Goal: Task Accomplishment & Management: Use online tool/utility

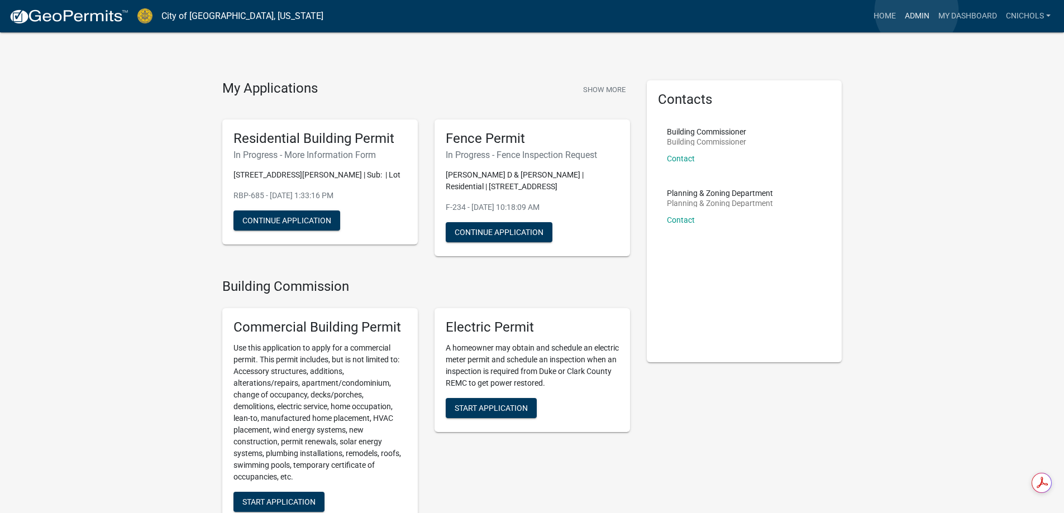
drag, startPoint x: 916, startPoint y: 11, endPoint x: 905, endPoint y: 18, distance: 13.6
click at [916, 11] on link "Admin" at bounding box center [916, 16] width 33 height 21
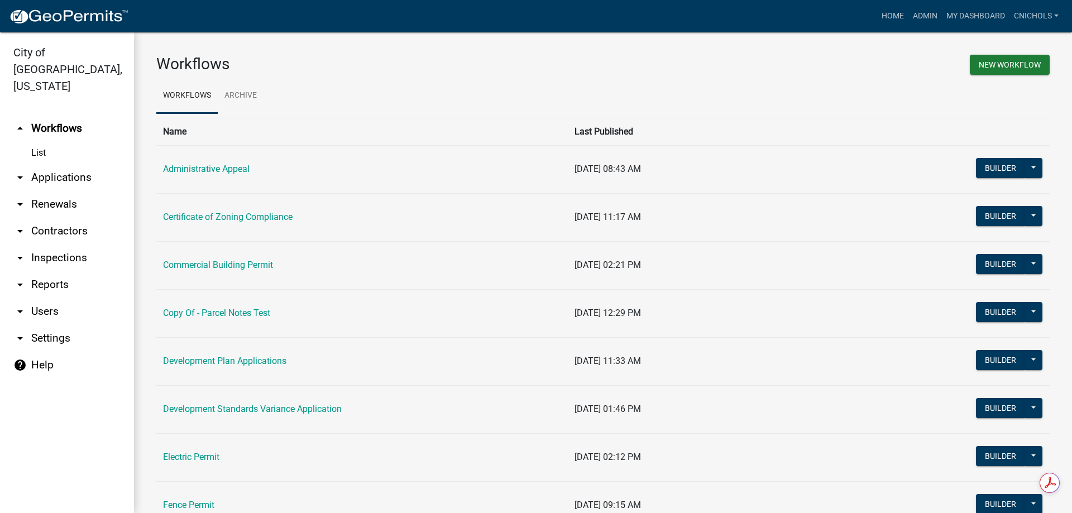
click at [46, 164] on link "arrow_drop_down Applications" at bounding box center [67, 177] width 134 height 27
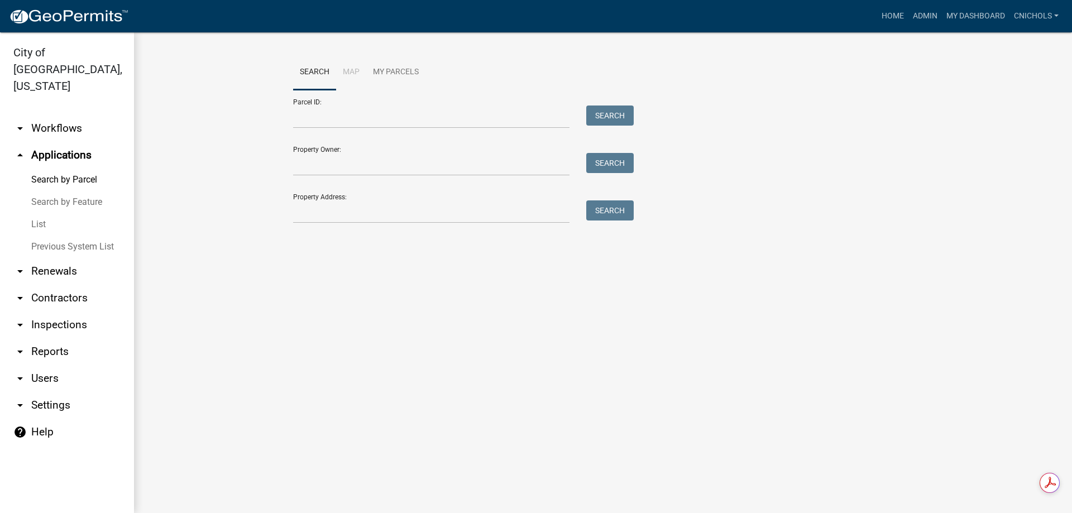
click at [39, 213] on link "List" at bounding box center [67, 224] width 134 height 22
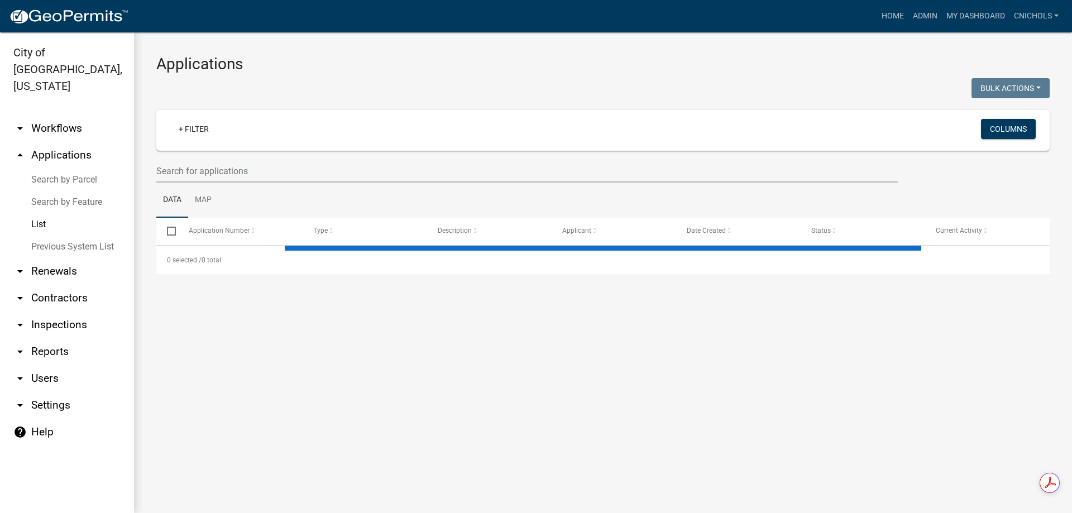
click at [181, 159] on wm-filter-builder "+ Filter Columns" at bounding box center [602, 146] width 893 height 73
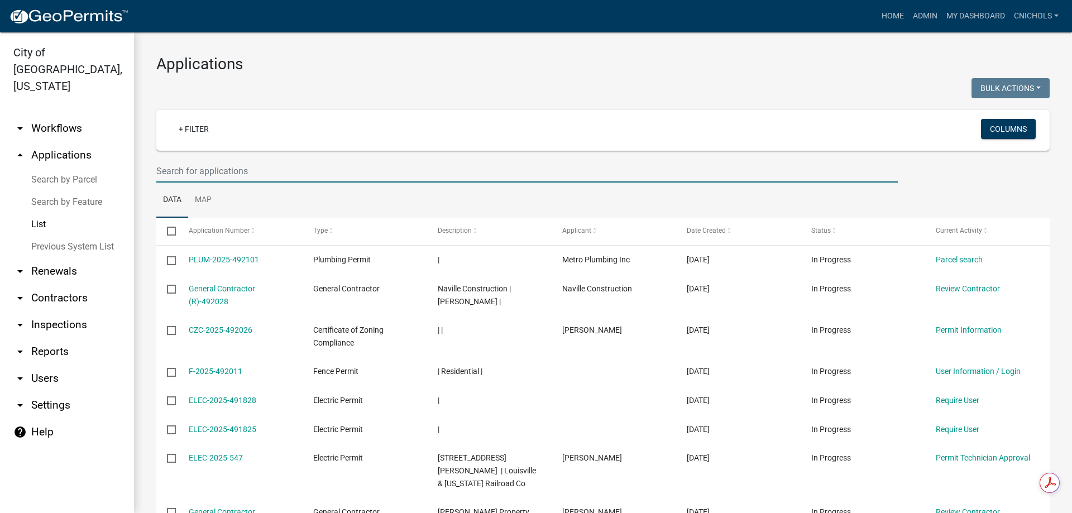
click at [176, 169] on input "text" at bounding box center [526, 171] width 741 height 23
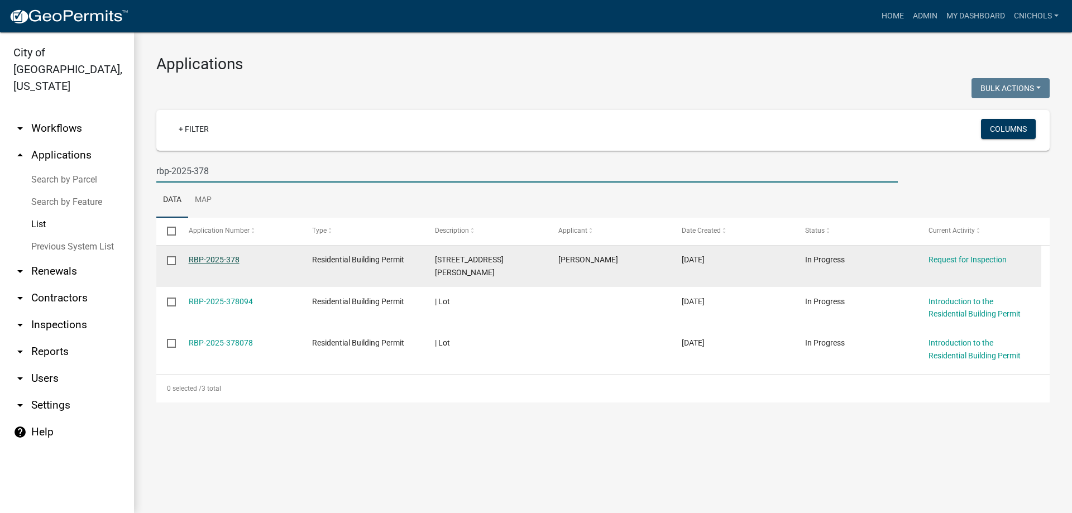
type input "rbp-2025-378"
click at [213, 256] on link "RBP-2025-378" at bounding box center [214, 259] width 51 height 9
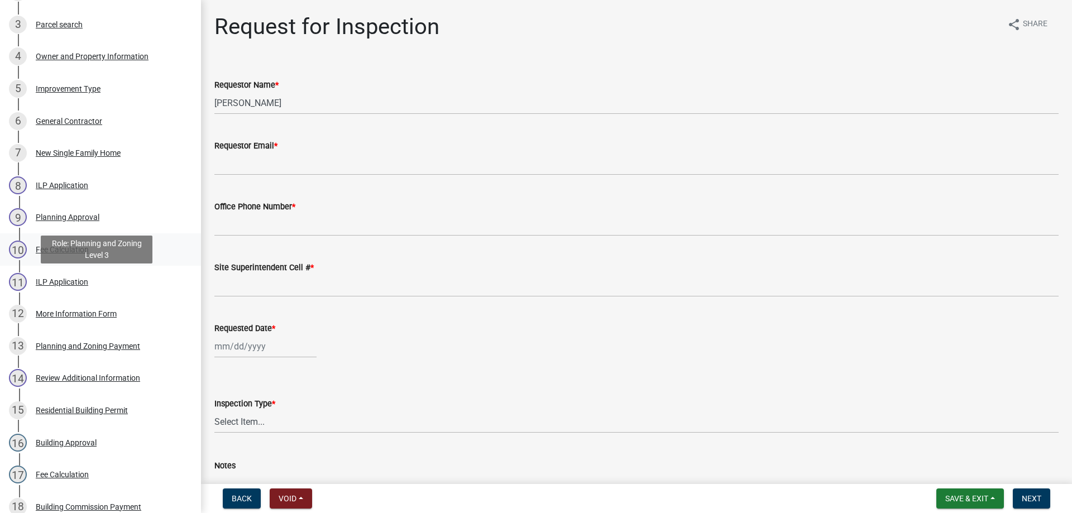
scroll to position [279, 0]
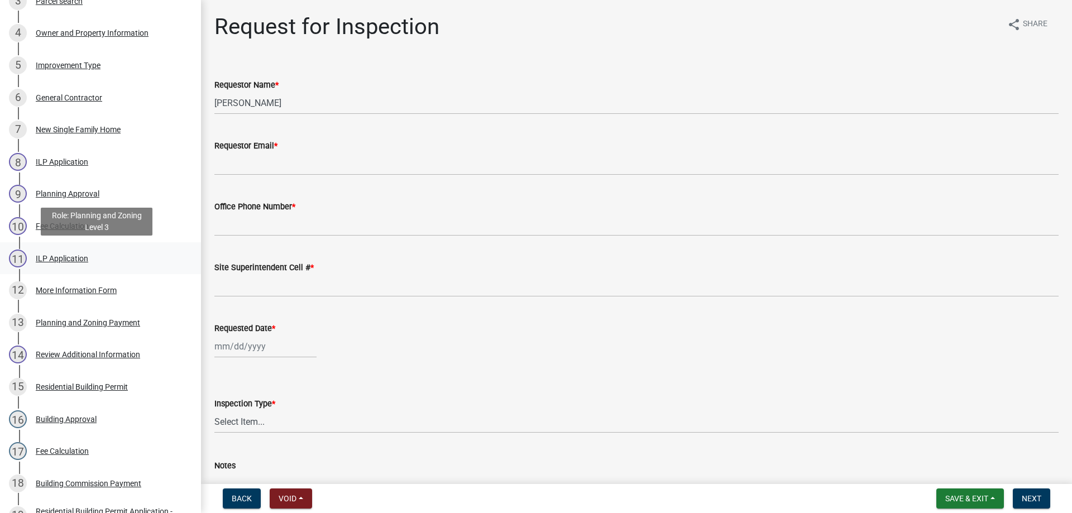
click at [54, 256] on div "ILP Application" at bounding box center [62, 259] width 52 height 8
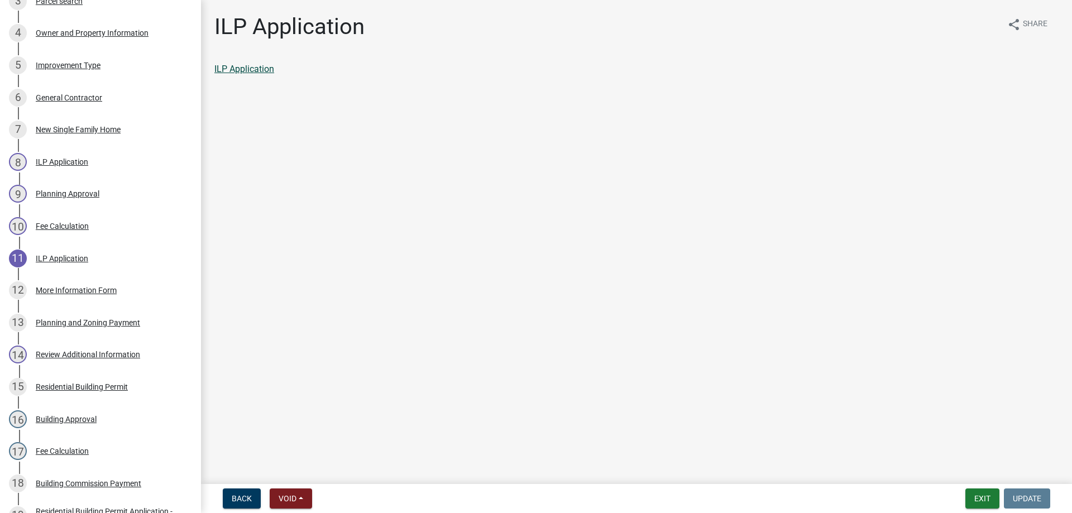
click at [234, 70] on link "ILP Application" at bounding box center [244, 69] width 60 height 11
click at [984, 496] on button "Exit" at bounding box center [982, 499] width 34 height 20
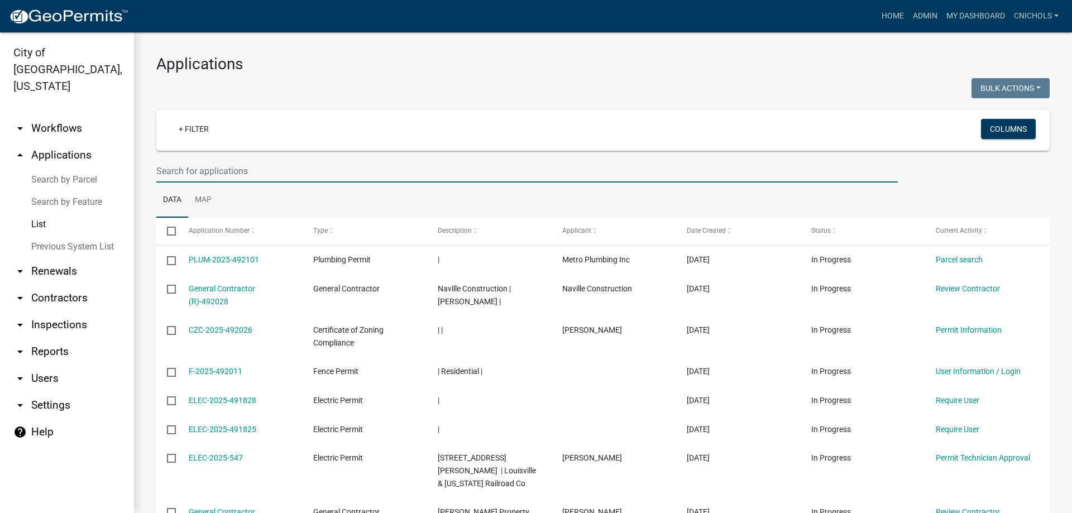
click at [179, 172] on input "text" at bounding box center [526, 171] width 741 height 23
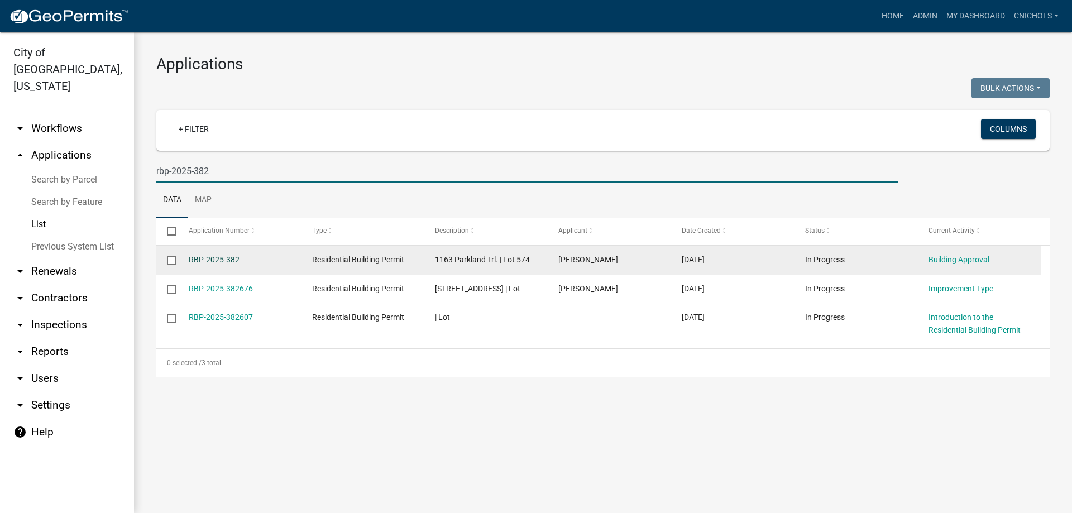
type input "rbp-2025-382"
click at [217, 257] on link "RBP-2025-382" at bounding box center [214, 259] width 51 height 9
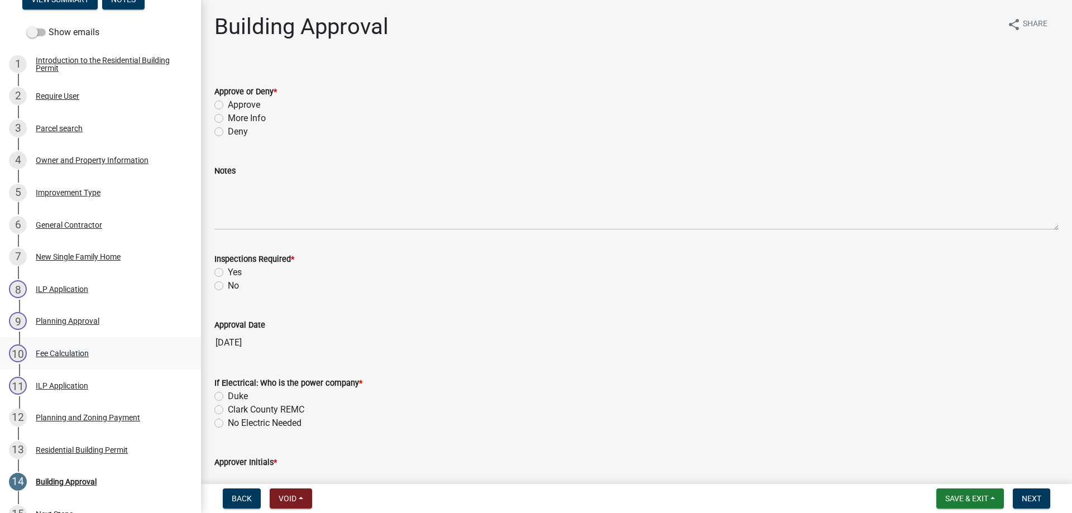
scroll to position [167, 0]
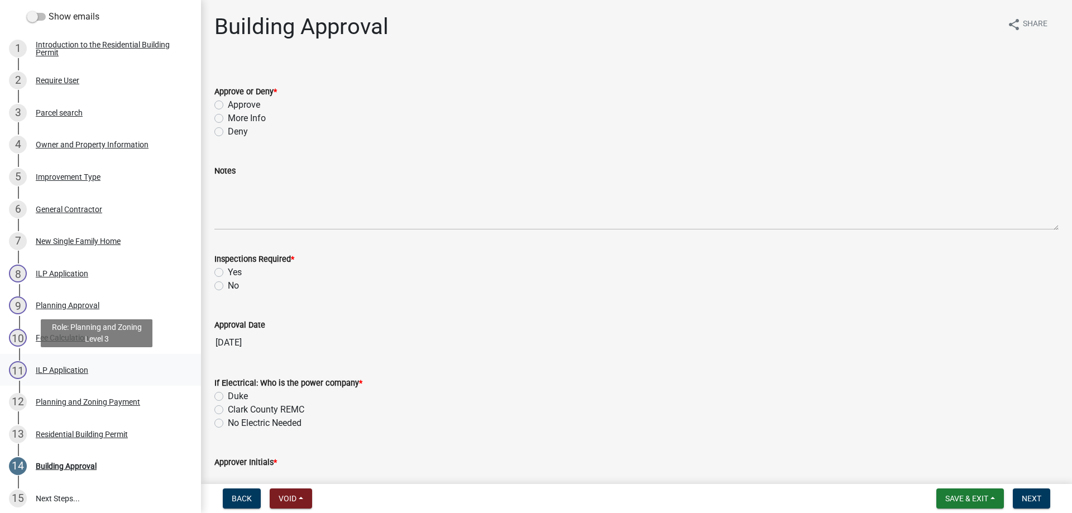
click at [63, 367] on div "ILP Application" at bounding box center [62, 370] width 52 height 8
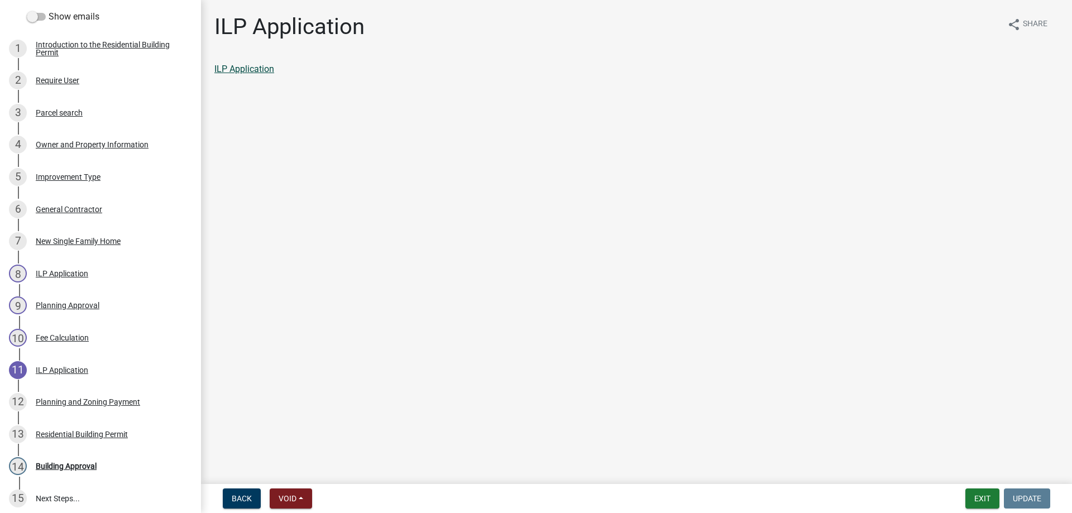
click at [245, 66] on link "ILP Application" at bounding box center [244, 69] width 60 height 11
click at [976, 496] on button "Exit" at bounding box center [982, 499] width 34 height 20
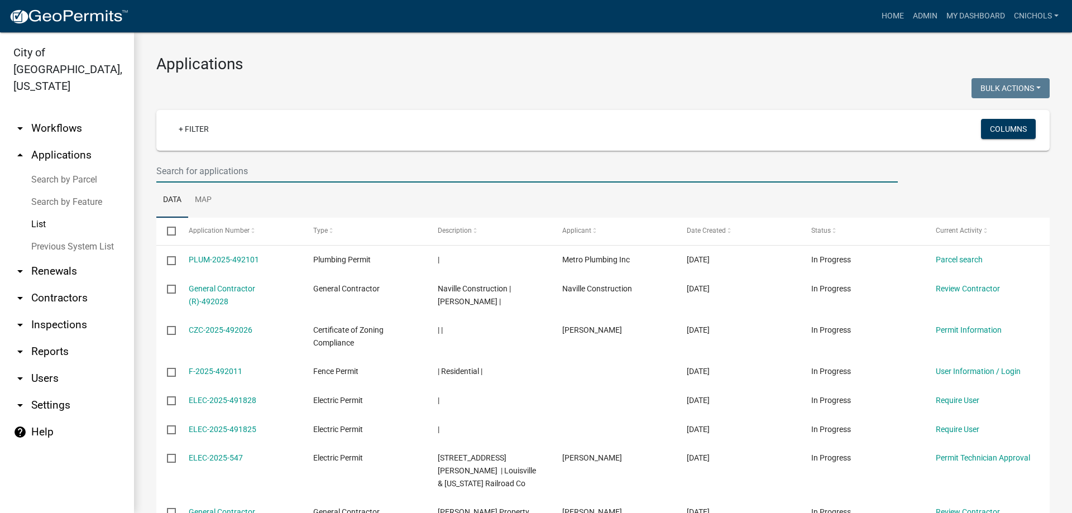
click at [182, 174] on input "text" at bounding box center [526, 171] width 741 height 23
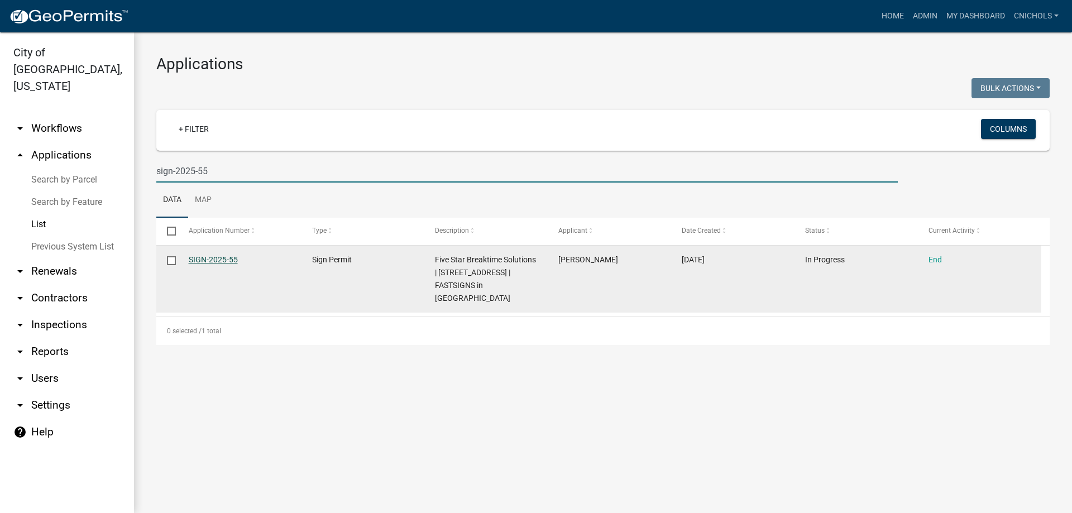
type input "sign-2025-55"
click at [218, 256] on link "SIGN-2025-55" at bounding box center [213, 259] width 49 height 9
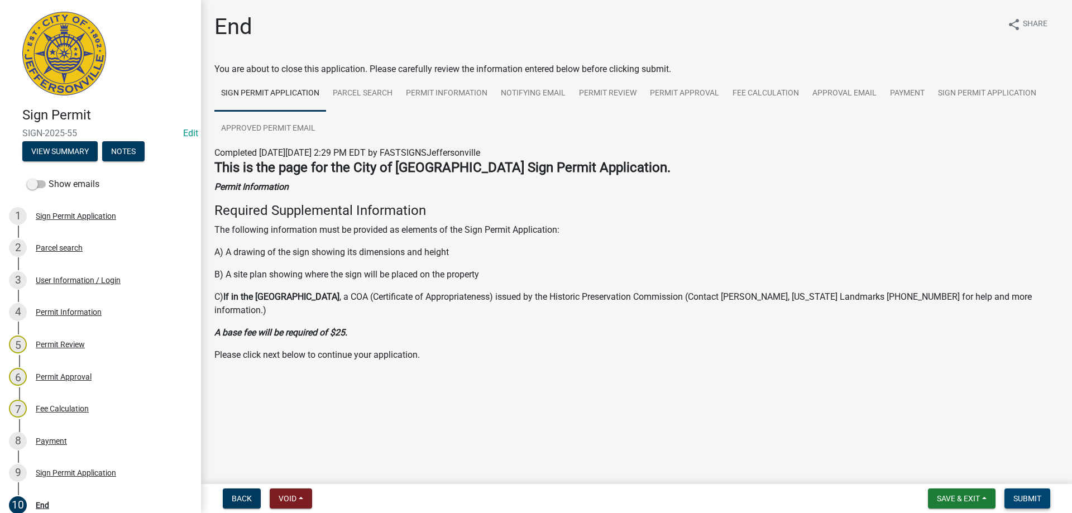
click at [1024, 496] on span "Submit" at bounding box center [1027, 498] width 28 height 9
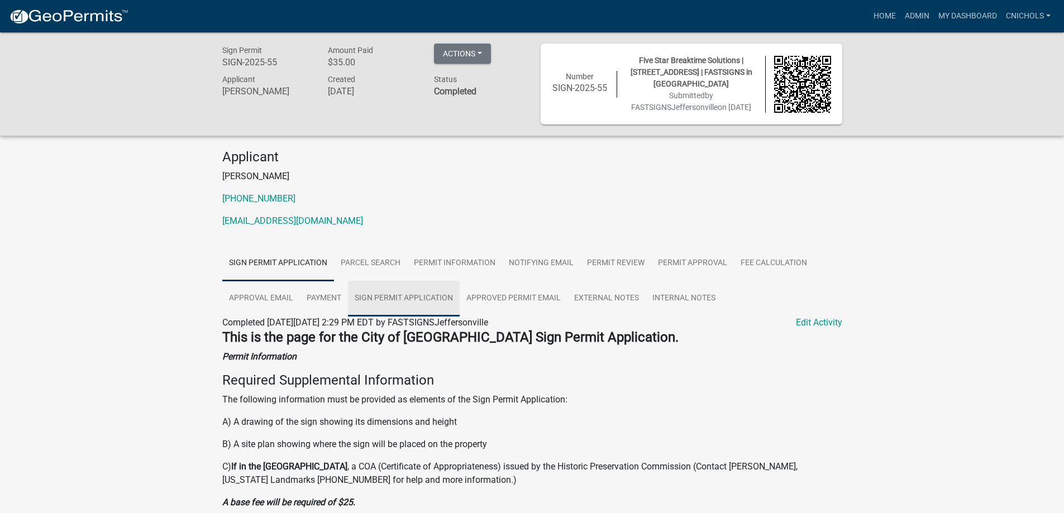
click at [420, 317] on link "Sign Permit Application" at bounding box center [404, 299] width 112 height 36
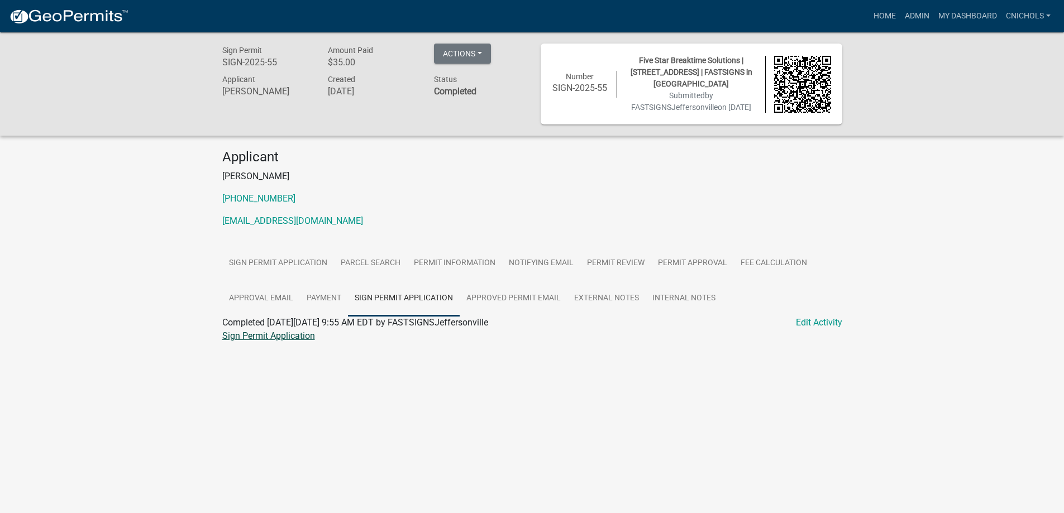
click at [270, 341] on link "Sign Permit Application" at bounding box center [268, 336] width 93 height 11
click at [911, 13] on link "Admin" at bounding box center [916, 16] width 33 height 21
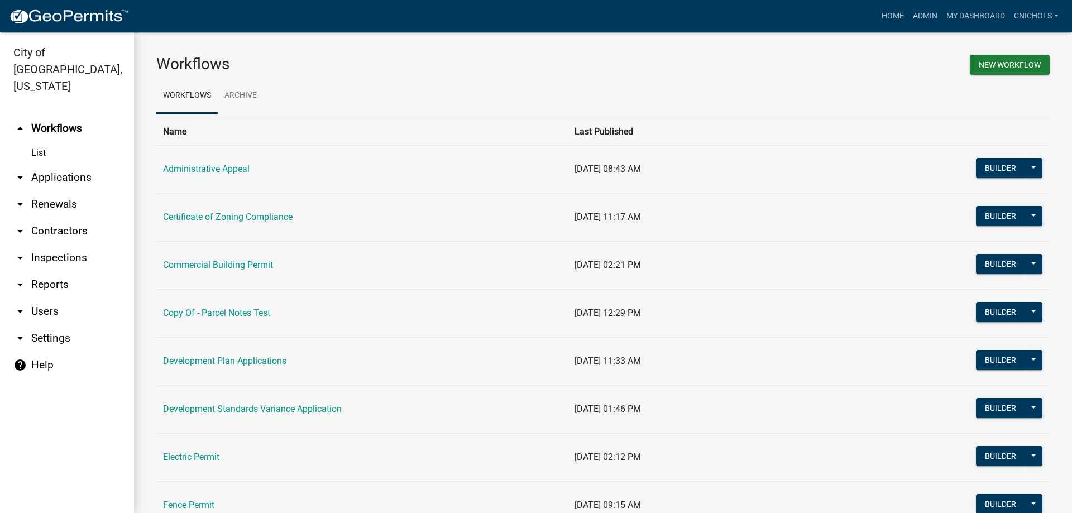
click at [40, 271] on link "arrow_drop_down Reports" at bounding box center [67, 284] width 134 height 27
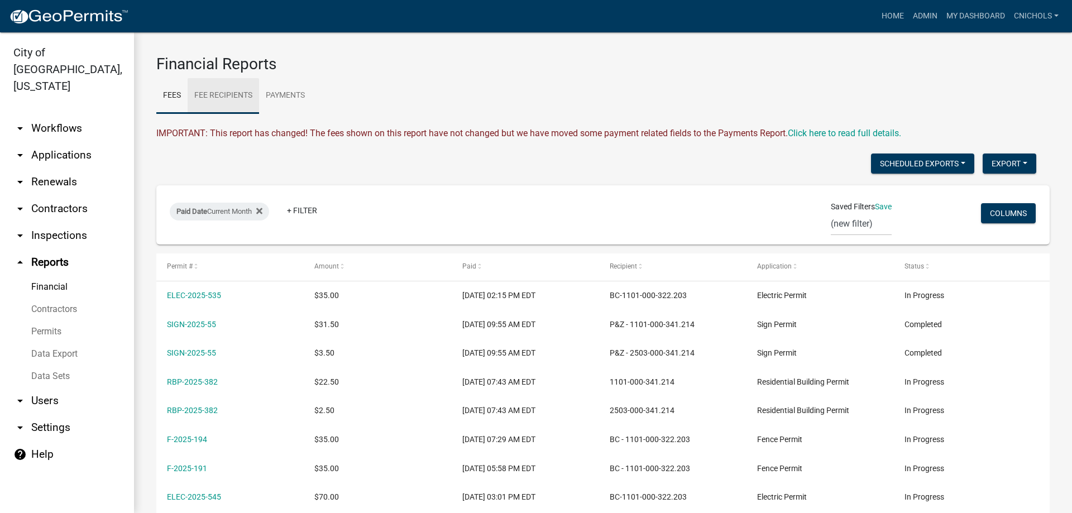
click at [233, 96] on link "Fee Recipients" at bounding box center [223, 96] width 71 height 36
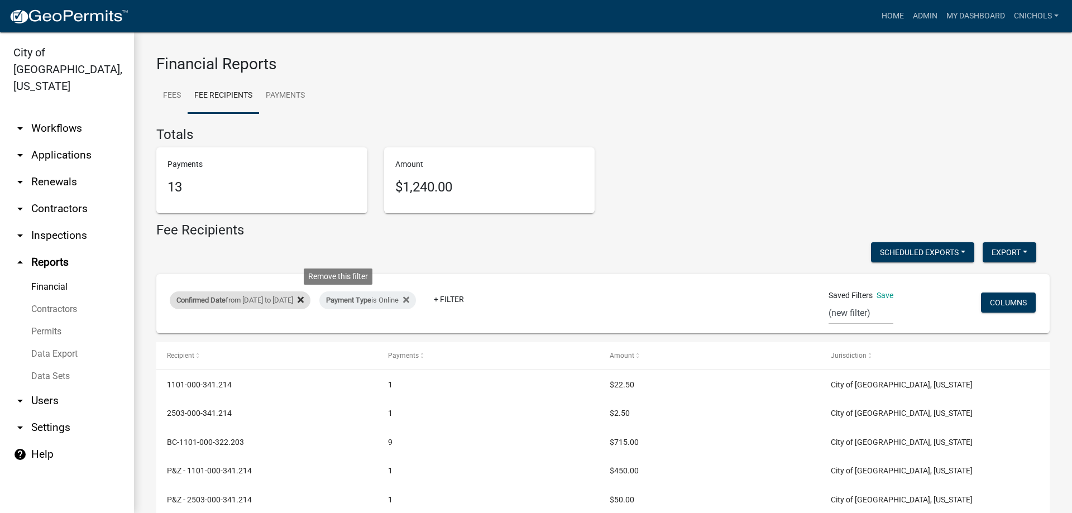
click at [304, 299] on icon at bounding box center [301, 300] width 6 height 6
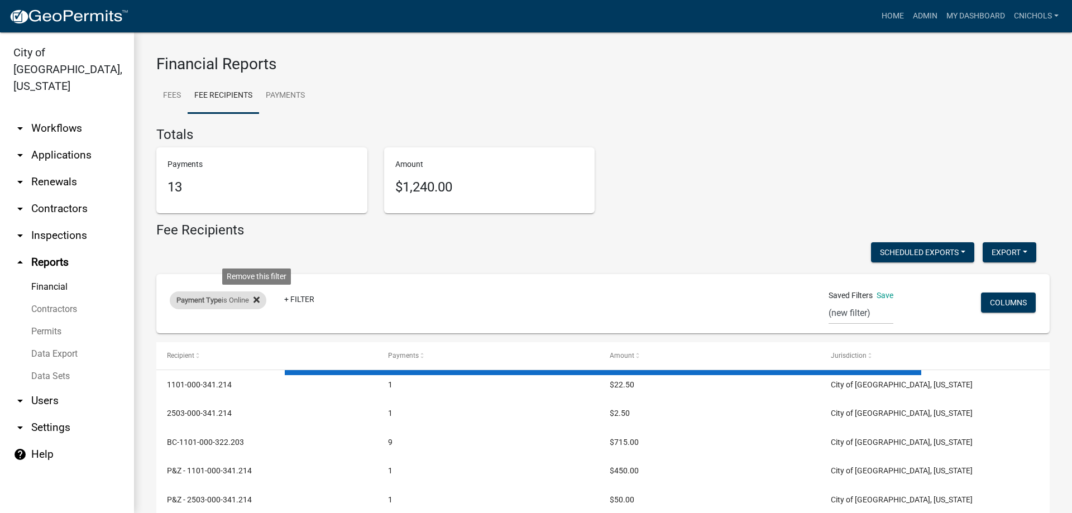
click at [258, 297] on icon at bounding box center [256, 299] width 6 height 9
click at [189, 302] on link "+ Filter" at bounding box center [194, 303] width 48 height 20
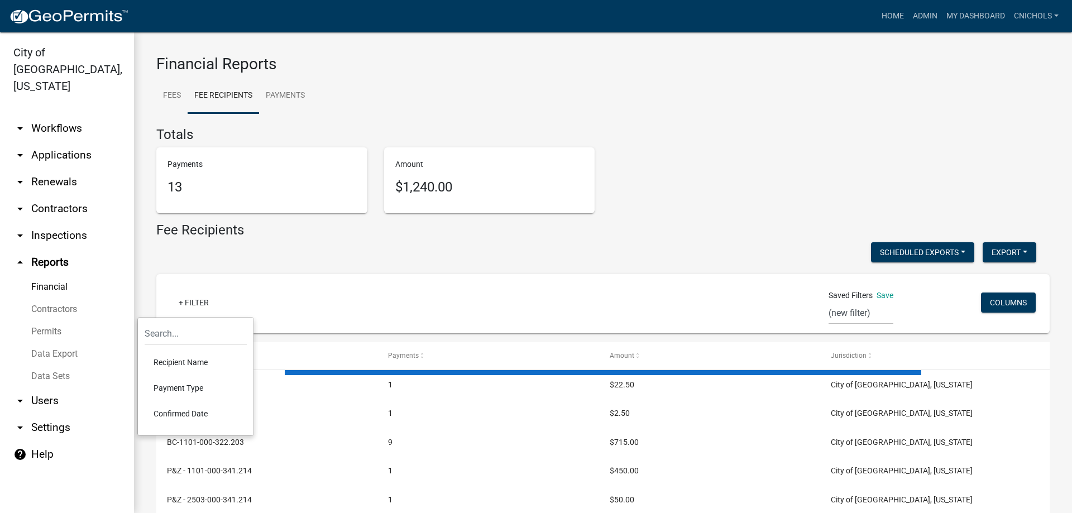
click at [177, 411] on li "Confirmed Date" at bounding box center [196, 414] width 102 height 26
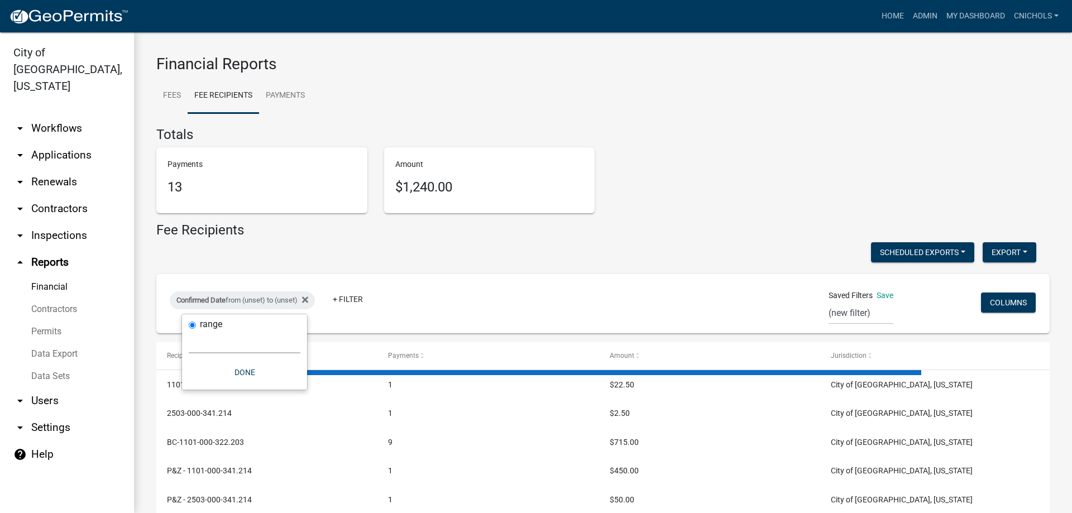
drag, startPoint x: 219, startPoint y: 350, endPoint x: 222, endPoint y: 342, distance: 8.1
click at [219, 350] on select "[DATE] [DATE] Current Week Previous Week Current Month Last Month Current Calen…" at bounding box center [245, 342] width 112 height 23
select select "custom"
click at [189, 331] on select "[DATE] [DATE] Current Week Previous Week Current Month Last Month Current Calen…" at bounding box center [245, 342] width 112 height 23
click at [295, 384] on input "date" at bounding box center [245, 389] width 112 height 23
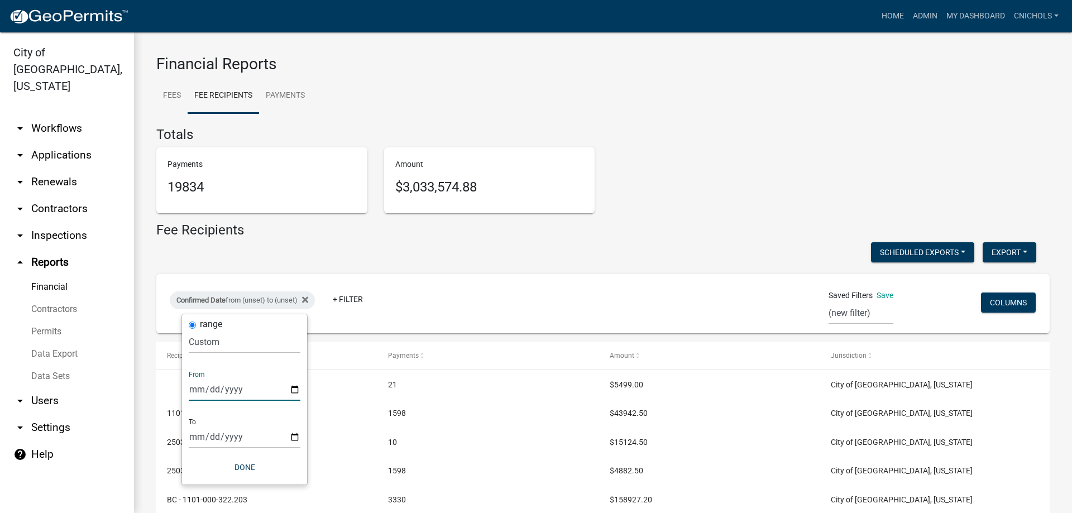
type input "[DATE]"
click at [302, 436] on input "date" at bounding box center [253, 436] width 112 height 23
type input "[DATE]"
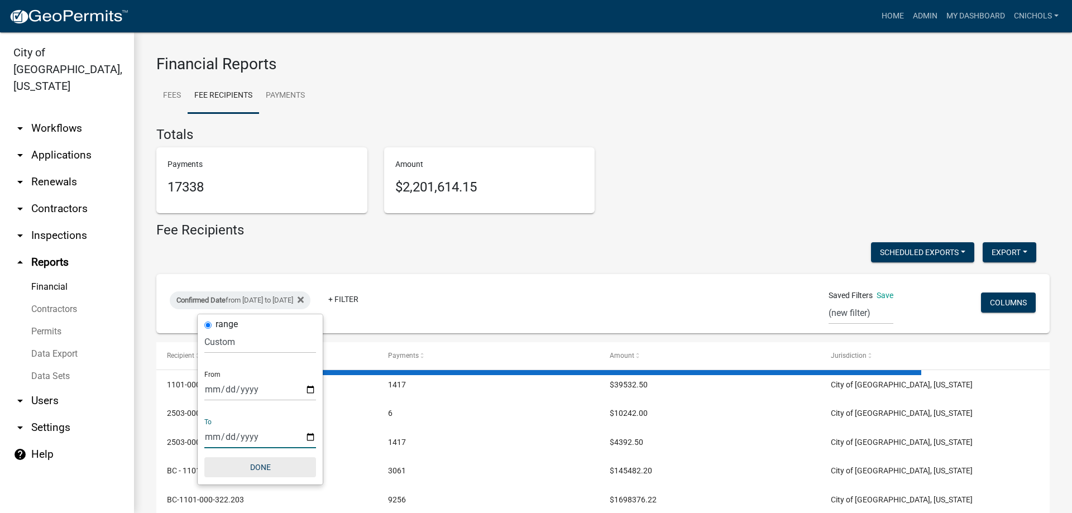
click at [262, 462] on button "Done" at bounding box center [260, 467] width 112 height 20
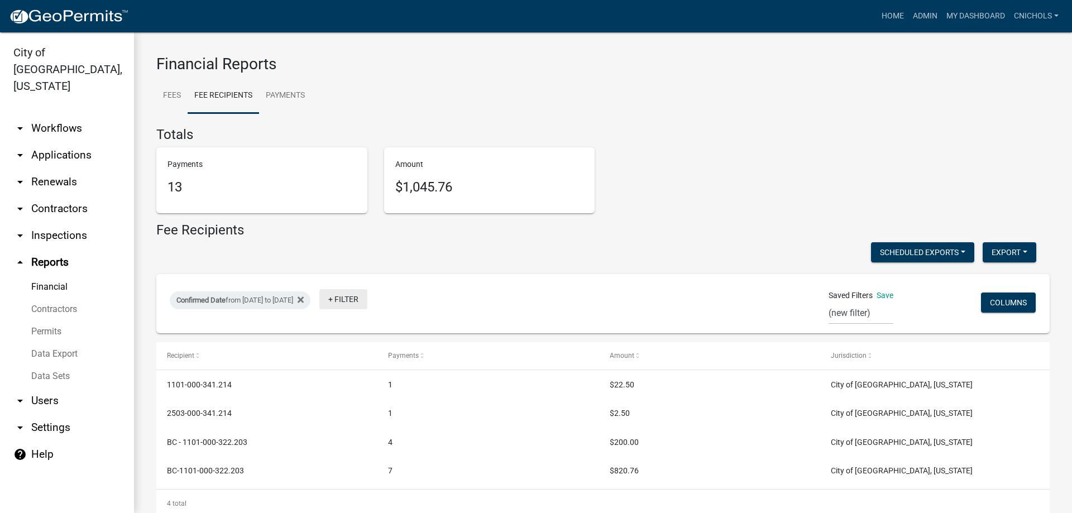
click at [367, 296] on link "+ Filter" at bounding box center [343, 299] width 48 height 20
click at [365, 383] on li "Payment Type" at bounding box center [385, 385] width 102 height 26
click at [361, 343] on select "Select an option Online CreditCardPOS Check Cash" at bounding box center [394, 342] width 112 height 23
select select "Online"
click at [353, 331] on select "Select an option Online CreditCardPOS Check Cash" at bounding box center [394, 342] width 112 height 23
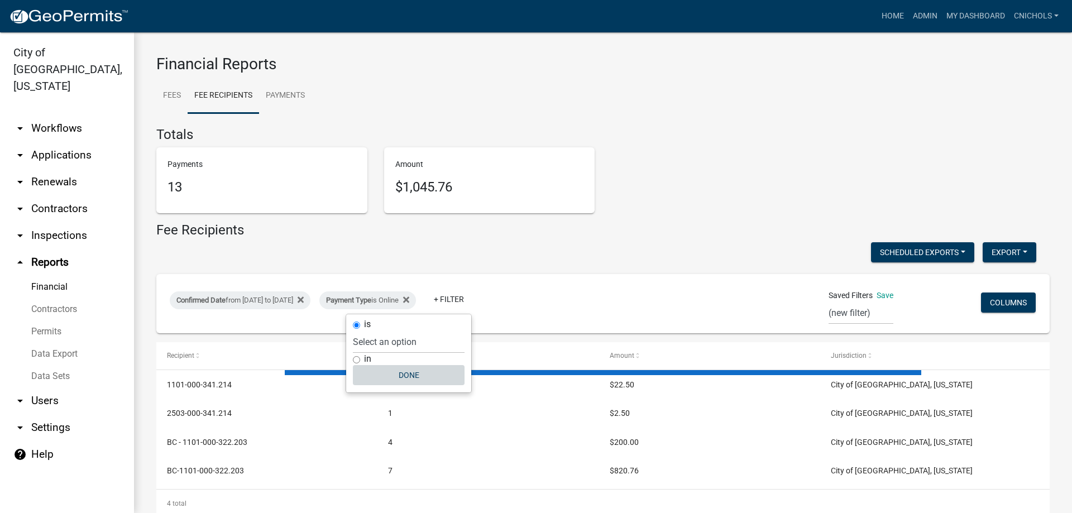
click at [424, 372] on button "Done" at bounding box center [409, 375] width 112 height 20
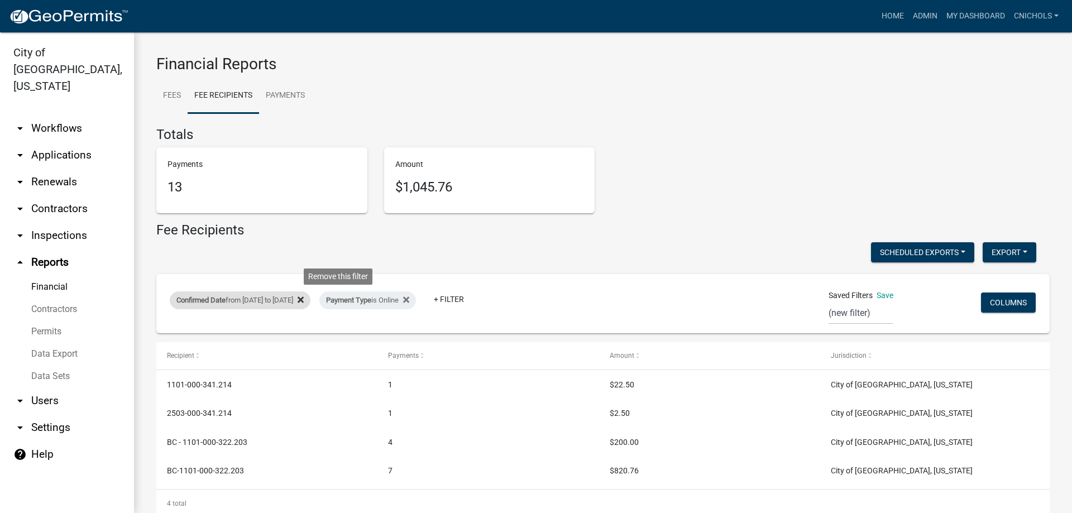
click at [304, 298] on icon at bounding box center [301, 299] width 6 height 9
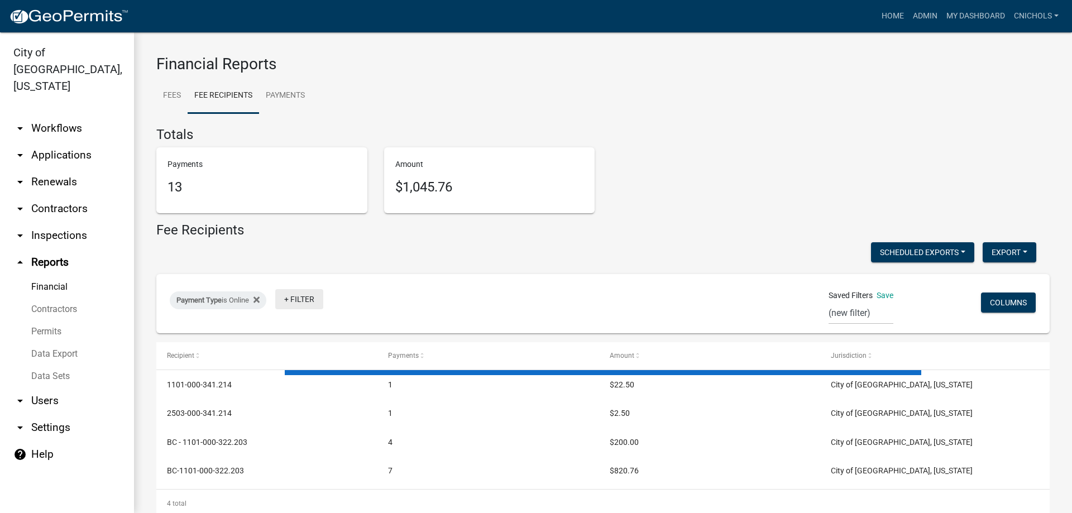
click at [307, 298] on link "+ Filter" at bounding box center [299, 299] width 48 height 20
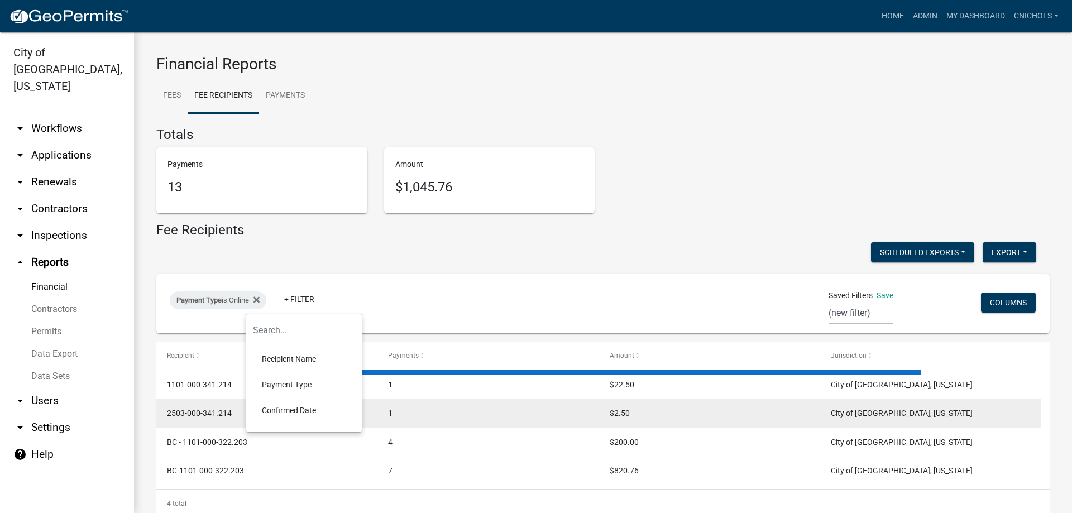
click at [284, 409] on li "Confirmed Date" at bounding box center [304, 411] width 102 height 26
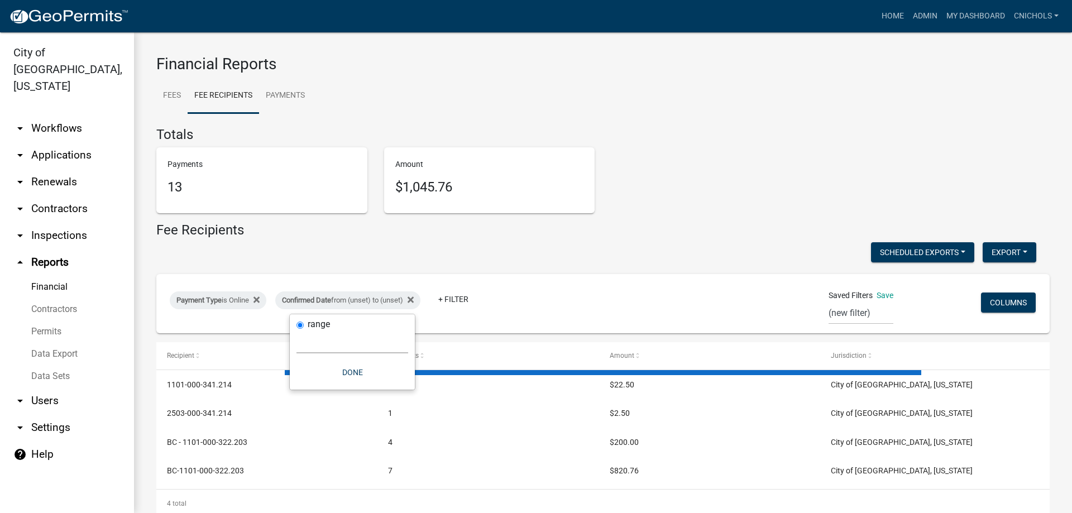
click at [317, 344] on select "[DATE] [DATE] Current Week Previous Week Current Month Last Month Current Calen…" at bounding box center [352, 342] width 112 height 23
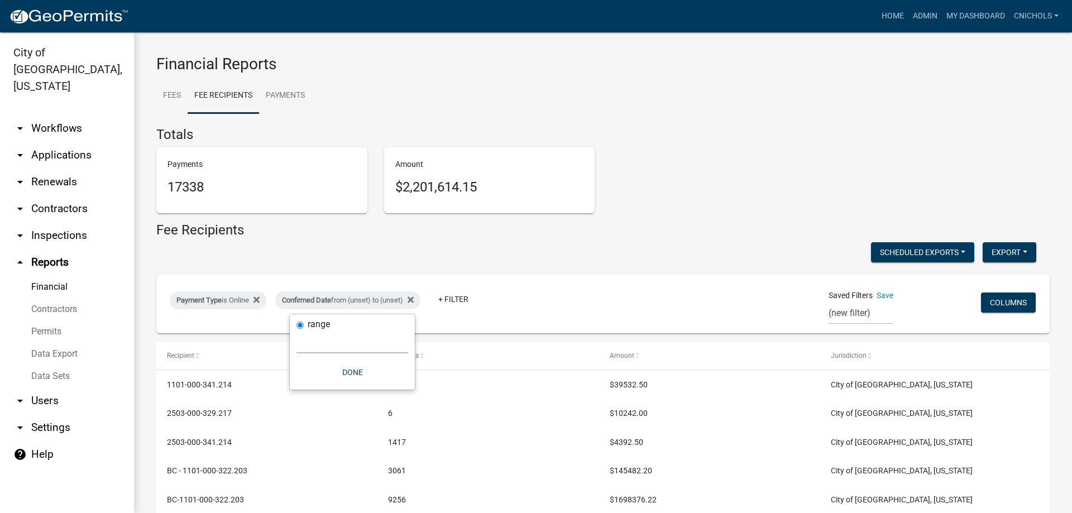
select select "custom"
click at [296, 331] on select "[DATE] [DATE] Current Week Previous Week Current Month Last Month Current Calen…" at bounding box center [352, 342] width 112 height 23
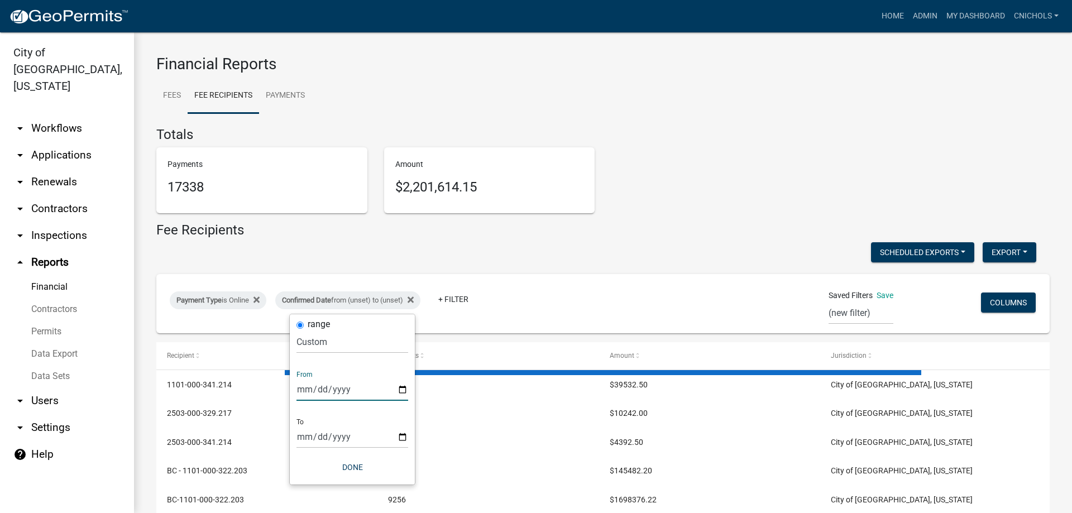
click at [402, 386] on input "date" at bounding box center [352, 389] width 112 height 23
type input "[DATE]"
click at [409, 433] on input "date" at bounding box center [360, 436] width 112 height 23
type input "[DATE]"
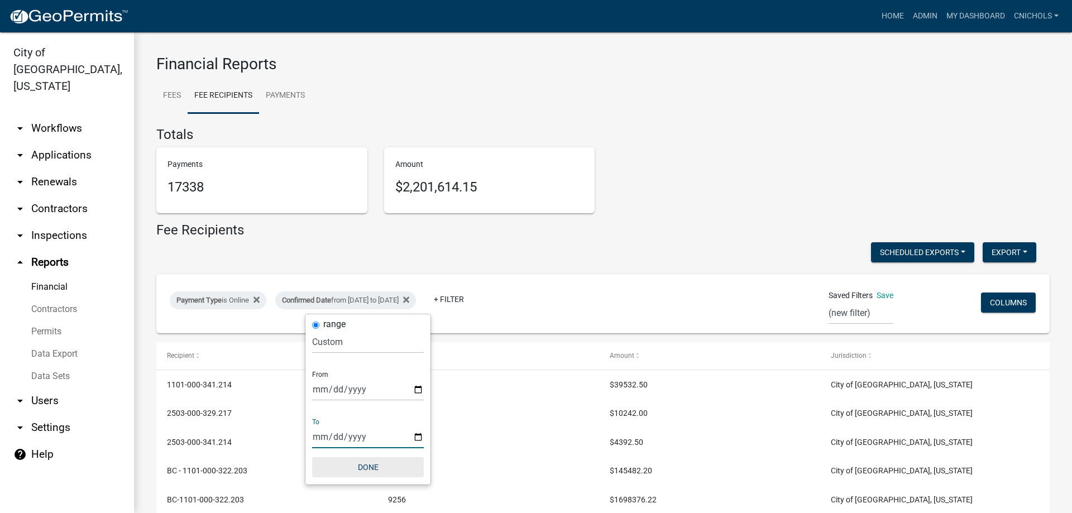
click at [373, 471] on button "Done" at bounding box center [368, 467] width 112 height 20
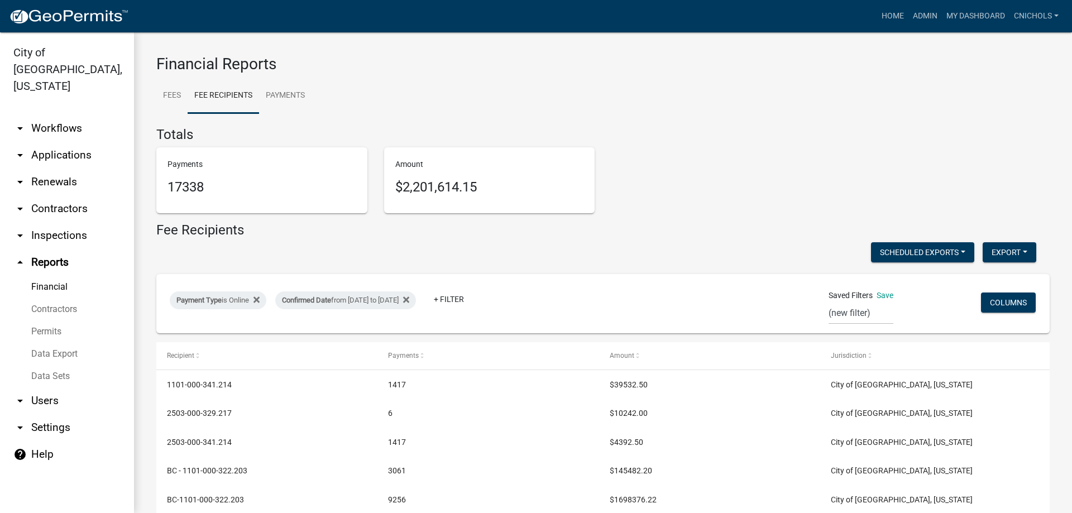
drag, startPoint x: 634, startPoint y: 196, endPoint x: 518, endPoint y: 223, distance: 119.2
click at [510, 222] on div "Fee Recipients" at bounding box center [602, 232] width 893 height 21
click at [409, 300] on fa-icon at bounding box center [404, 300] width 11 height 18
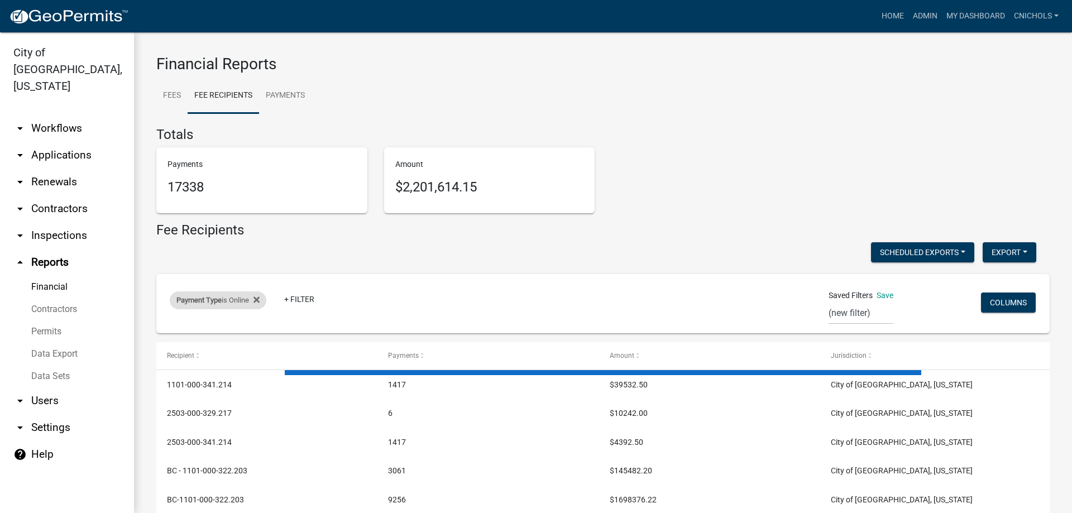
click at [262, 301] on div "Payment Type is Online" at bounding box center [218, 300] width 97 height 18
select select "0: null"
click at [258, 303] on icon at bounding box center [256, 299] width 6 height 9
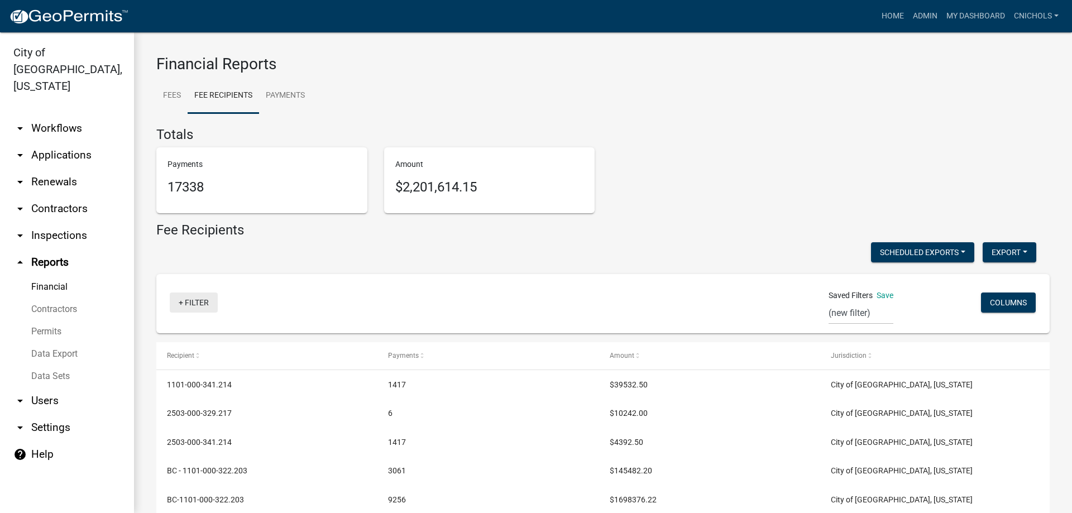
click at [191, 301] on link "+ Filter" at bounding box center [194, 303] width 48 height 20
click at [181, 409] on li "Confirmed Date" at bounding box center [196, 414] width 102 height 26
click at [206, 344] on select "[DATE] [DATE] Current Week Previous Week Current Month Last Month Current Calen…" at bounding box center [245, 342] width 112 height 23
select select "custom"
click at [189, 331] on select "[DATE] [DATE] Current Week Previous Week Current Month Last Month Current Calen…" at bounding box center [245, 342] width 112 height 23
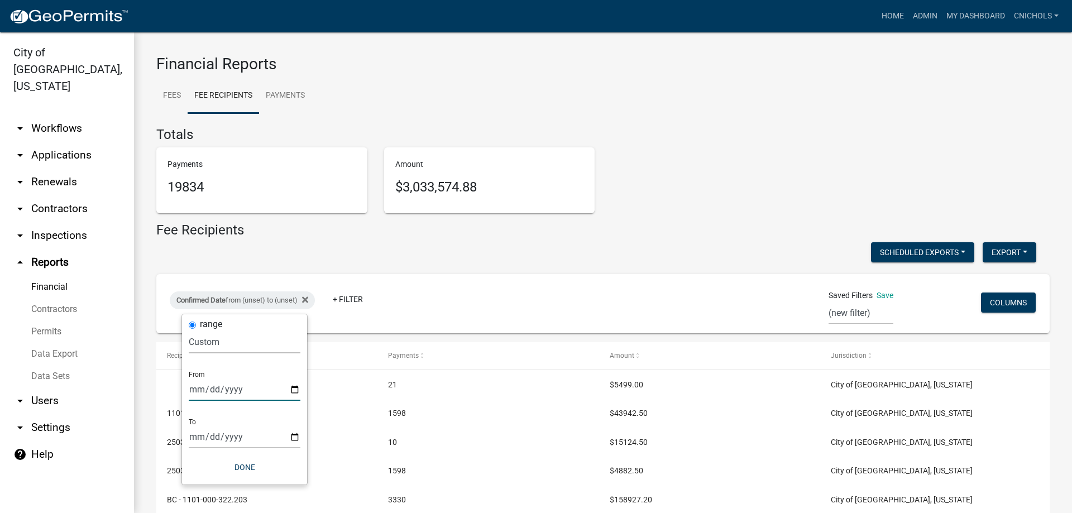
click at [293, 390] on input "date" at bounding box center [245, 389] width 112 height 23
type input "[DATE]"
drag, startPoint x: 305, startPoint y: 436, endPoint x: 296, endPoint y: 427, distance: 12.6
click at [305, 435] on input "date" at bounding box center [253, 436] width 112 height 23
type input "[DATE]"
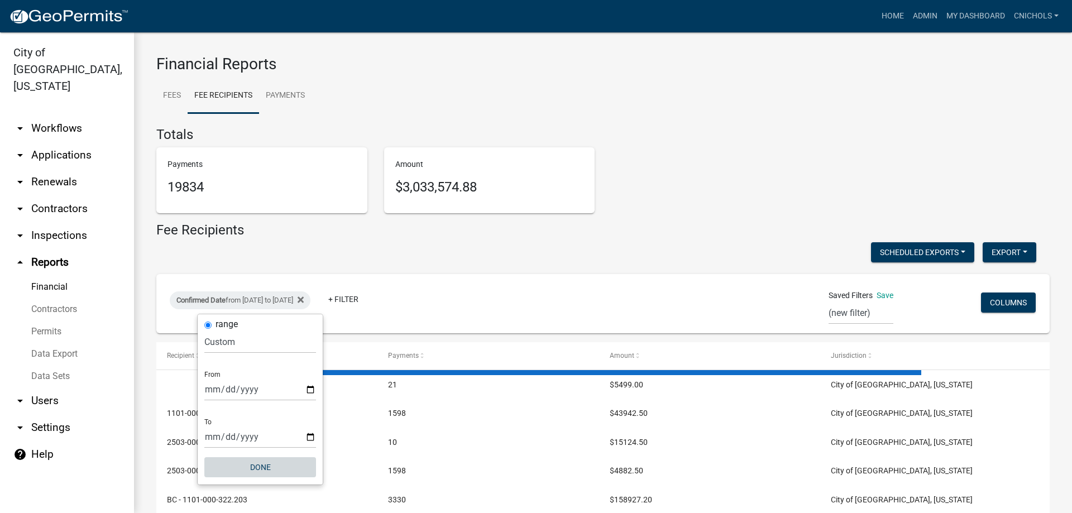
click at [270, 463] on button "Done" at bounding box center [260, 467] width 112 height 20
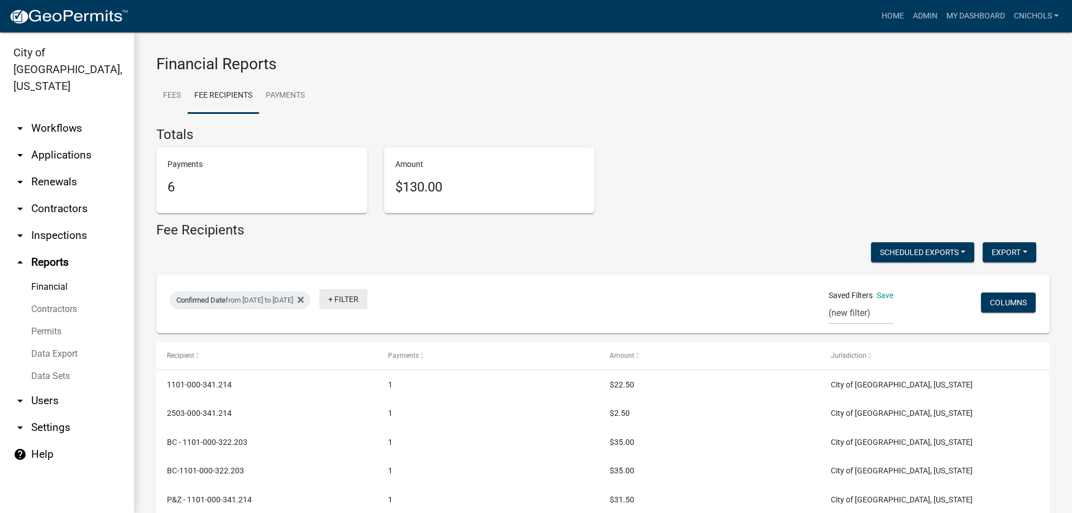
click at [367, 303] on link "+ Filter" at bounding box center [343, 299] width 48 height 20
click at [364, 382] on li "Payment Type" at bounding box center [385, 385] width 102 height 26
click at [361, 348] on select "Select an option Online CreditCardPOS Check Cash" at bounding box center [394, 342] width 112 height 23
select select "Online"
click at [353, 331] on select "Select an option Online CreditCardPOS Check Cash" at bounding box center [394, 342] width 112 height 23
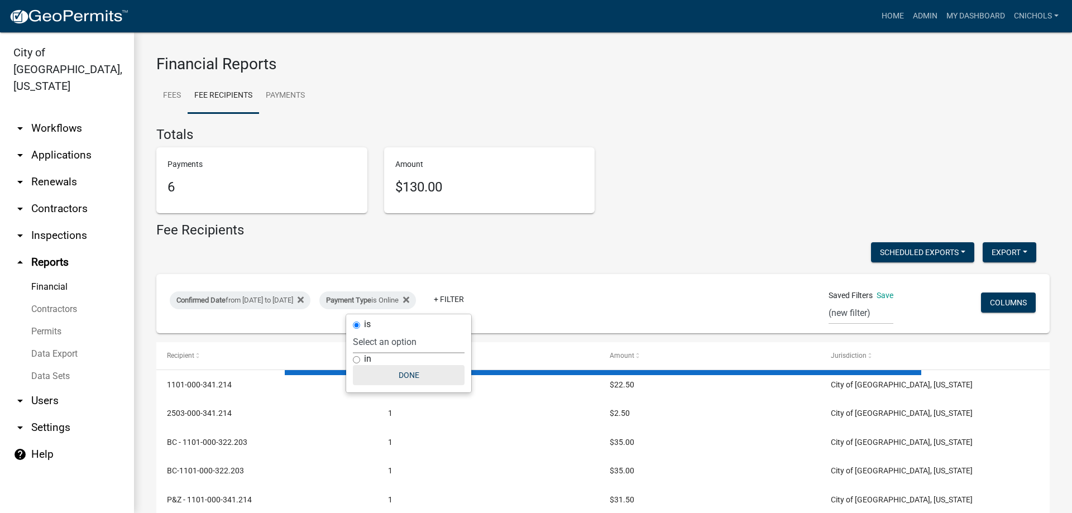
click at [419, 371] on button "Done" at bounding box center [409, 375] width 112 height 20
